Goal: Use online tool/utility: Utilize a website feature to perform a specific function

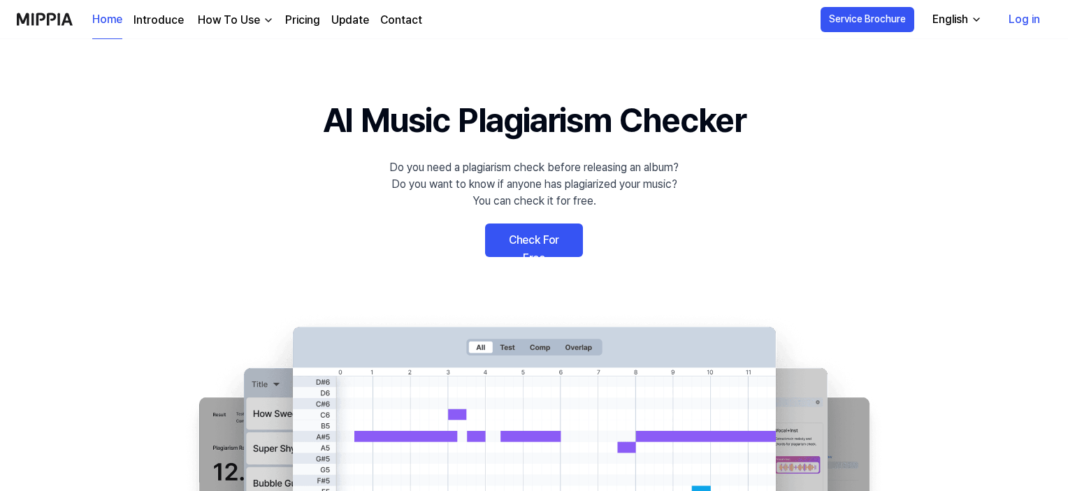
drag, startPoint x: 510, startPoint y: 238, endPoint x: 714, endPoint y: 258, distance: 205.8
click at [511, 238] on link "Check For Free" at bounding box center [534, 241] width 98 height 34
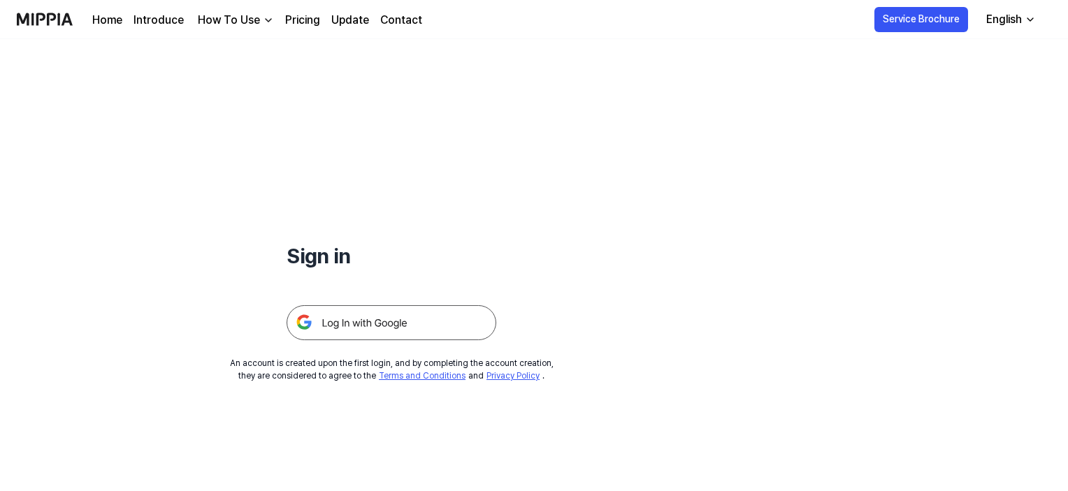
scroll to position [70, 0]
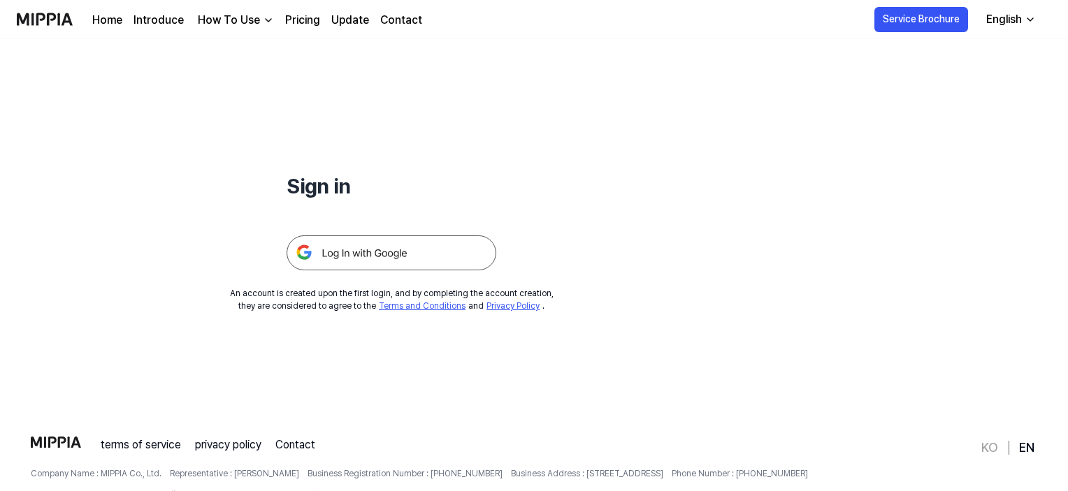
click at [369, 245] on img at bounding box center [392, 253] width 210 height 35
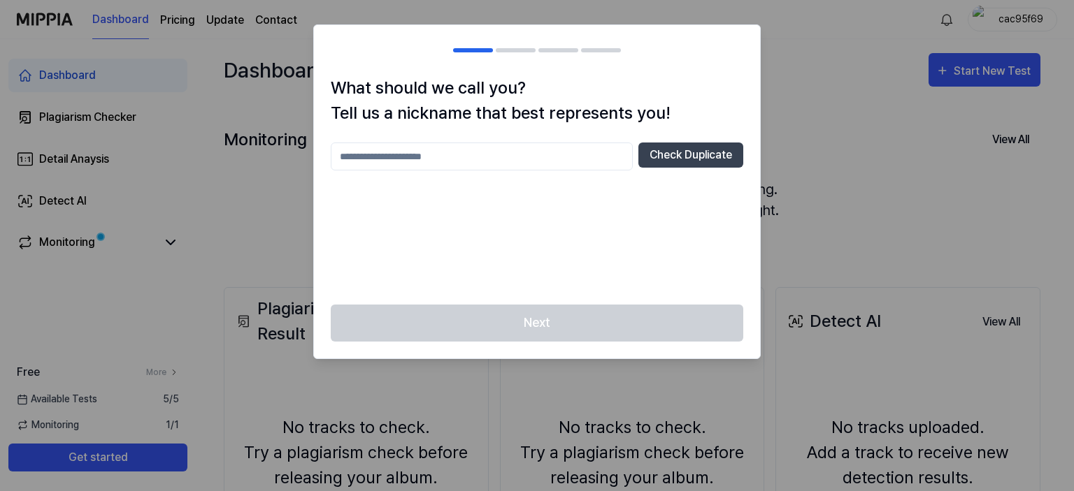
click at [446, 159] on input "text" at bounding box center [482, 157] width 302 height 28
type input "*******"
click at [686, 159] on button "Check Duplicate" at bounding box center [690, 155] width 105 height 25
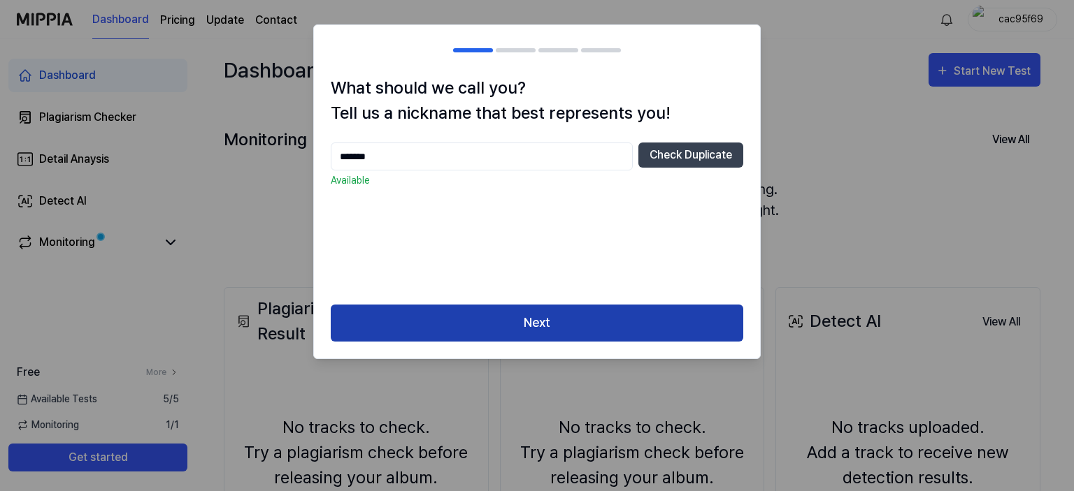
click at [549, 338] on button "Next" at bounding box center [537, 323] width 412 height 37
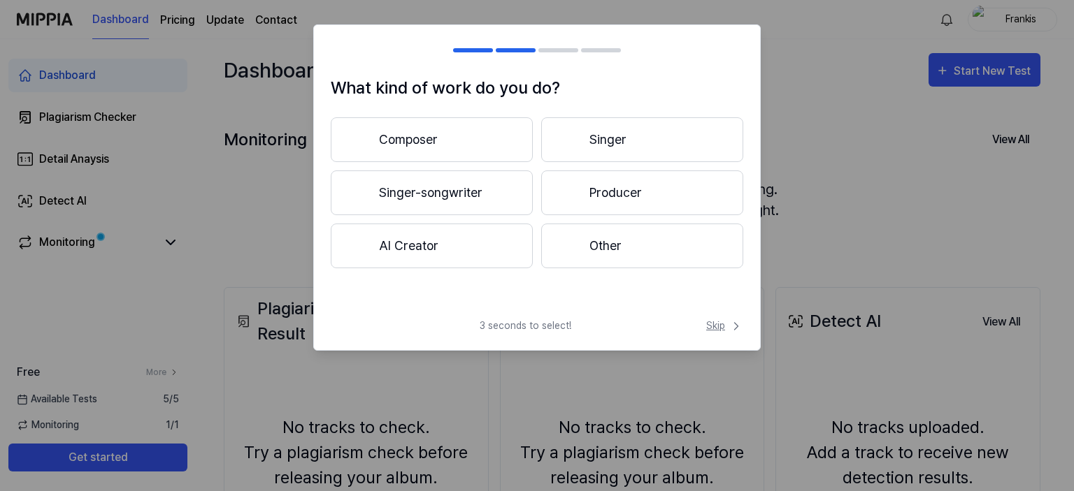
click at [727, 327] on span "Skip" at bounding box center [724, 326] width 37 height 15
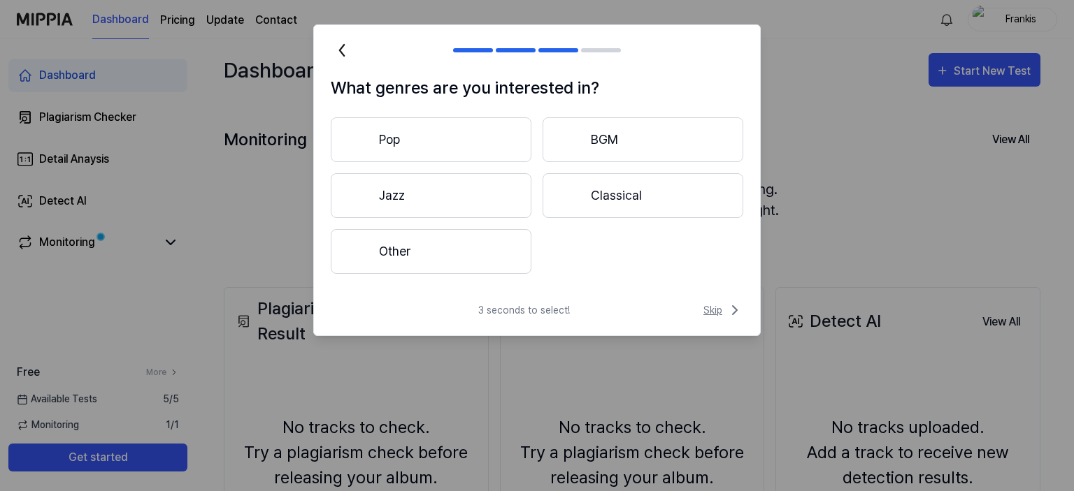
click at [721, 310] on span "Skip" at bounding box center [723, 310] width 40 height 17
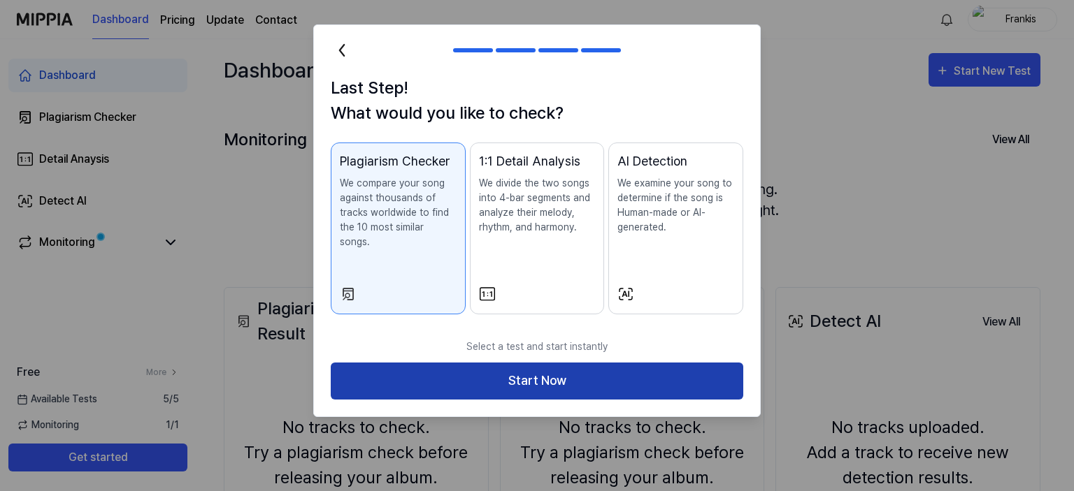
click at [619, 367] on button "Start Now" at bounding box center [537, 381] width 412 height 37
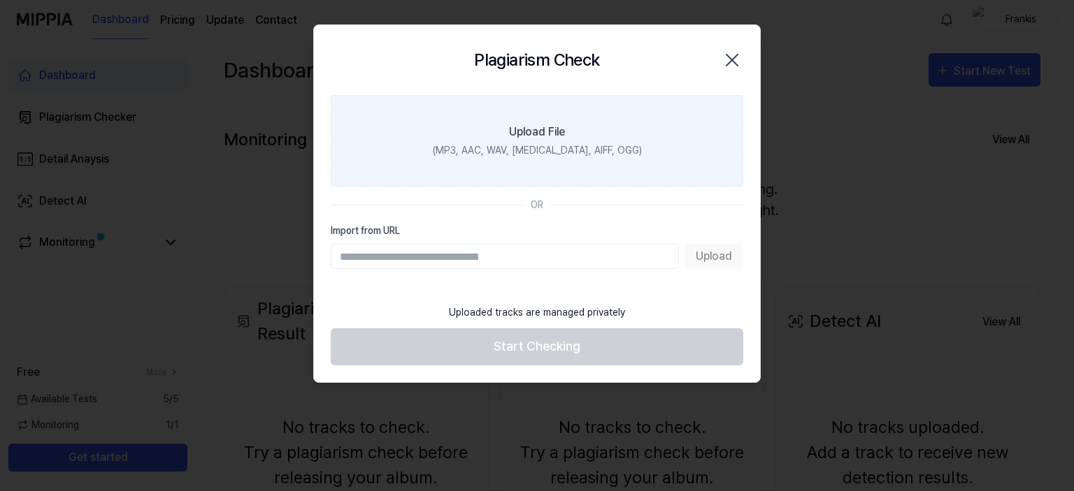
click at [540, 147] on div "(MP3, AAC, WAV, FLAC, AIFF, OGG)" at bounding box center [537, 150] width 209 height 15
click at [0, 0] on input "Upload File (MP3, AAC, WAV, FLAC, AIFF, OGG)" at bounding box center [0, 0] width 0 height 0
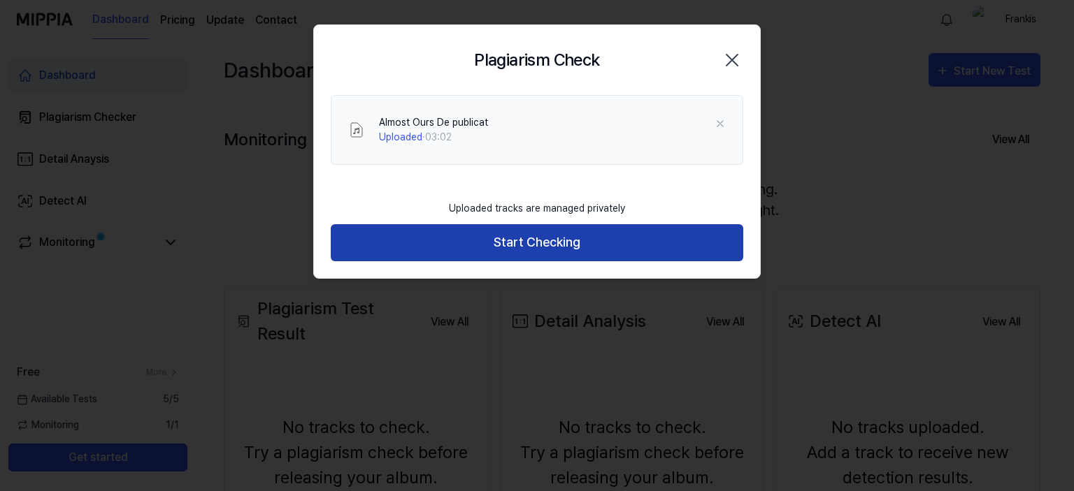
click at [555, 240] on button "Start Checking" at bounding box center [537, 242] width 412 height 37
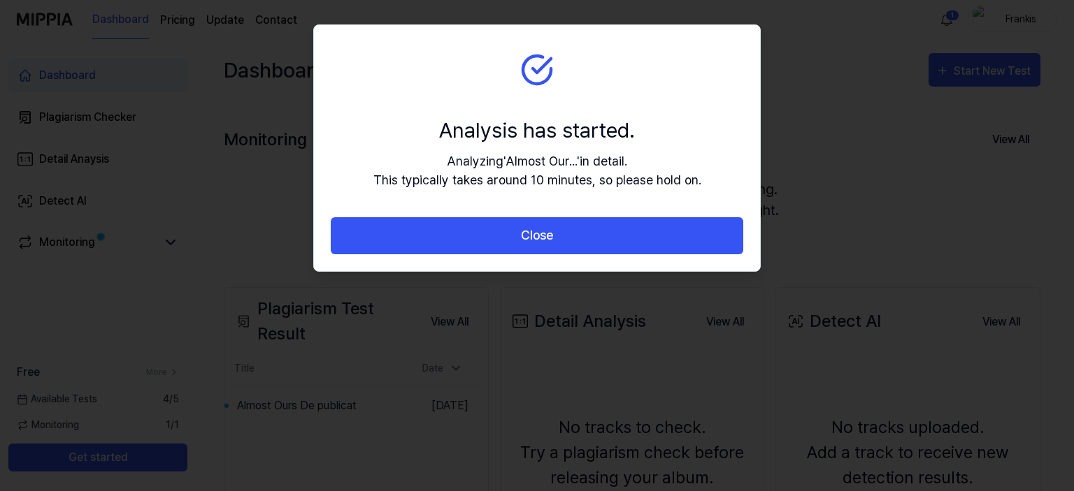
drag, startPoint x: 586, startPoint y: 235, endPoint x: 775, endPoint y: 261, distance: 190.6
click at [586, 236] on button "Close" at bounding box center [537, 235] width 412 height 37
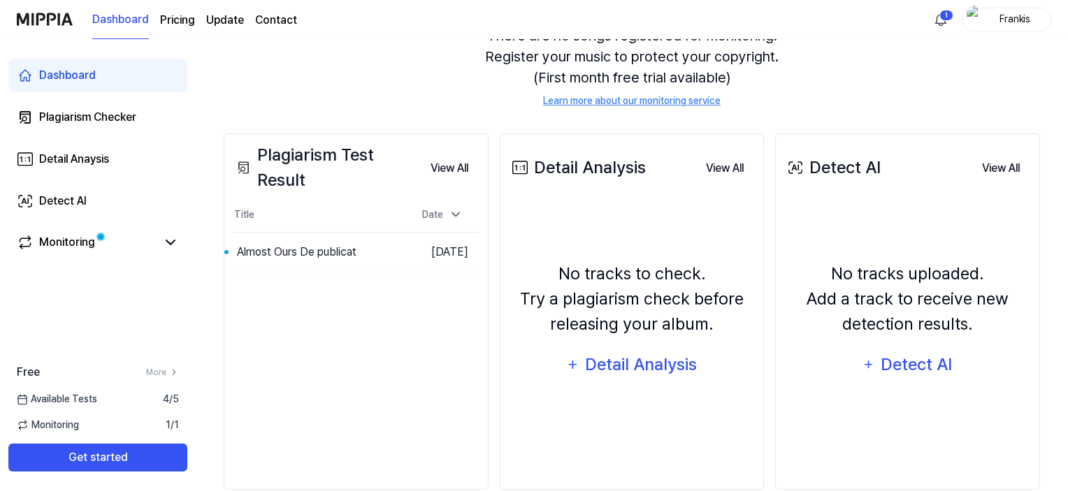
scroll to position [179, 0]
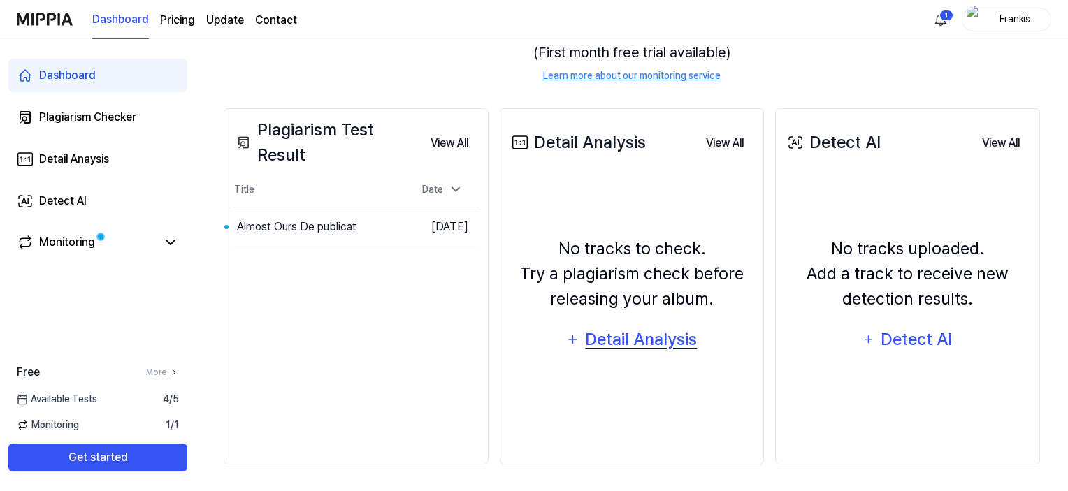
click at [655, 343] on div "Detail Analysis" at bounding box center [641, 339] width 114 height 27
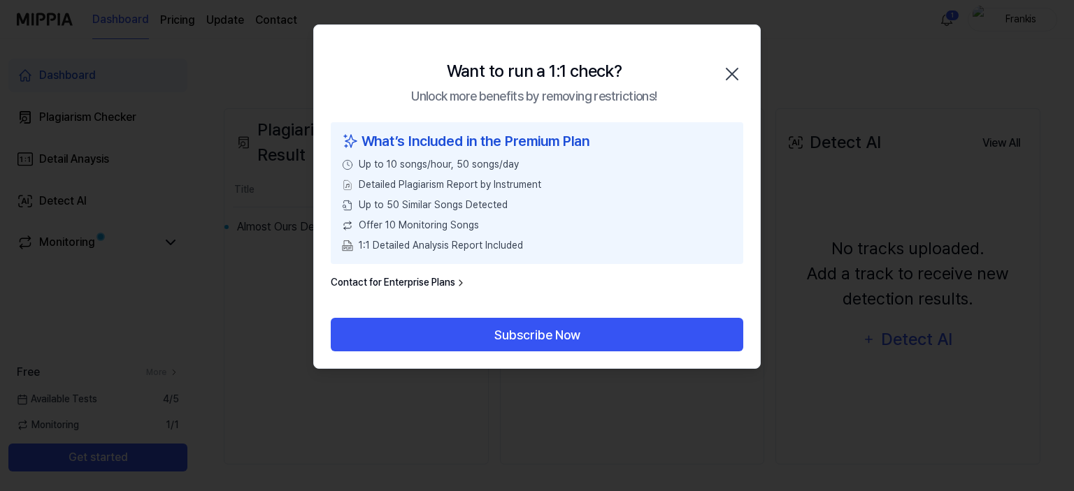
click at [738, 72] on icon "button" at bounding box center [732, 74] width 22 height 22
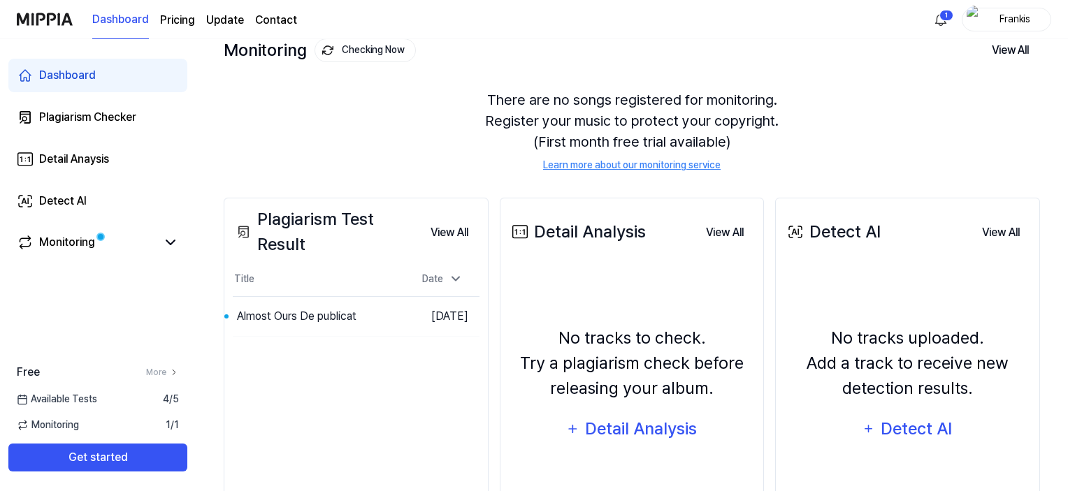
scroll to position [0, 0]
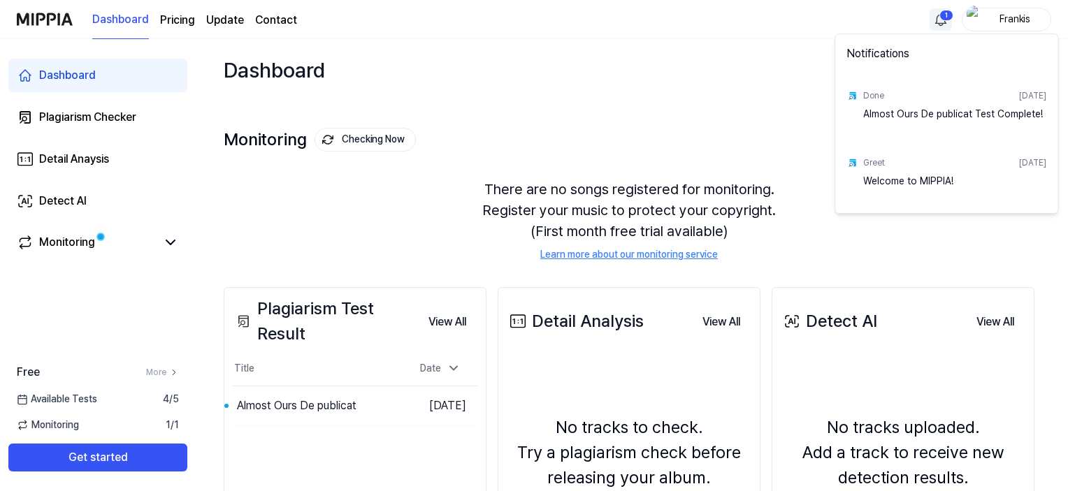
click at [942, 13] on html "Dashboard Pricing Update Contact 1 Frankis Dashboard Plagiarism Checker Detail …" at bounding box center [534, 245] width 1068 height 491
click at [941, 111] on div "Almost Ours De publicat Test Complete!" at bounding box center [954, 121] width 183 height 28
click at [928, 114] on div "Almost Ours De publicat Test Complete!" at bounding box center [954, 121] width 183 height 28
click at [907, 109] on div "Almost Ours De publicat Test Complete!" at bounding box center [954, 121] width 183 height 28
click at [861, 97] on div "Done Aug 24, 2025 Almost Ours De publicat Test Complete!" at bounding box center [946, 109] width 217 height 67
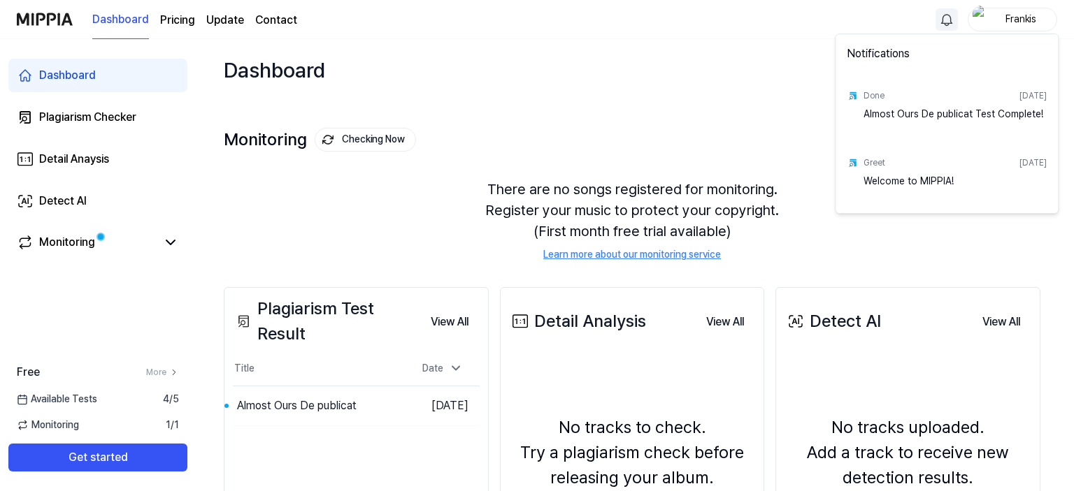
click at [573, 86] on html "Dashboard Pricing Update Contact Frankis Dashboard Plagiarism Checker Detail An…" at bounding box center [537, 245] width 1074 height 491
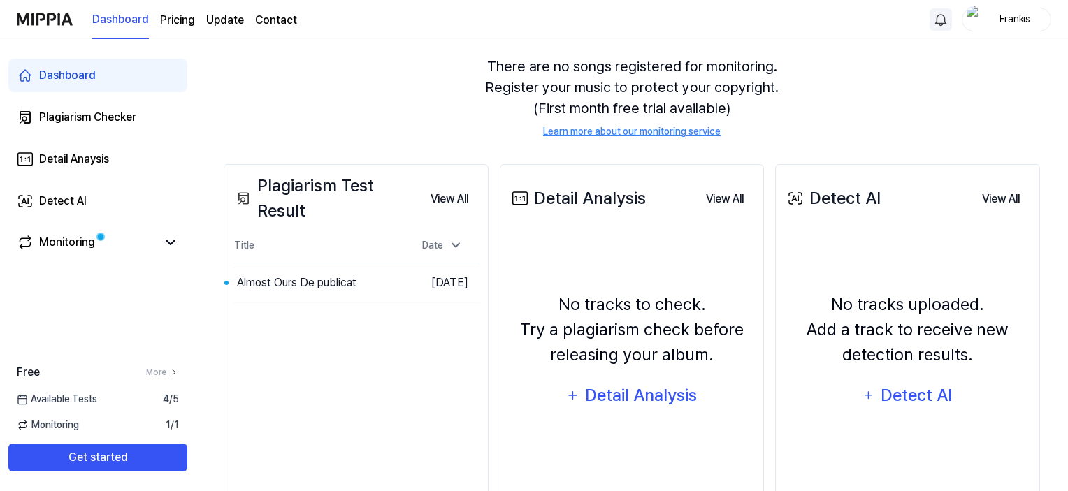
scroll to position [179, 0]
